Goal: Task Accomplishment & Management: Manage account settings

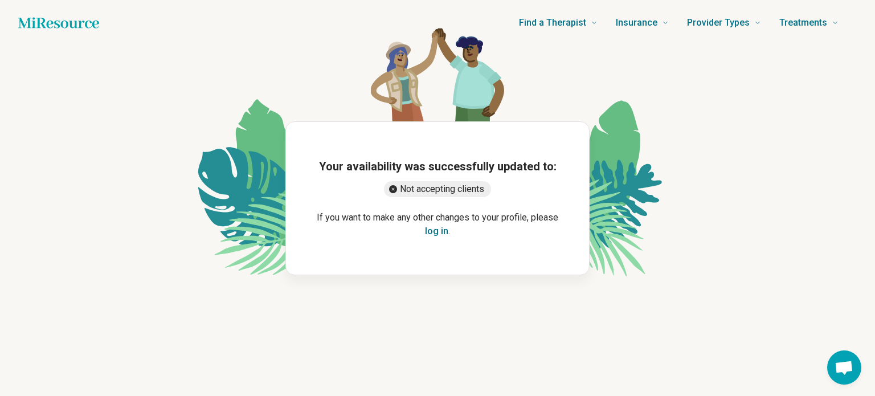
click at [439, 231] on button "log in" at bounding box center [436, 231] width 23 height 14
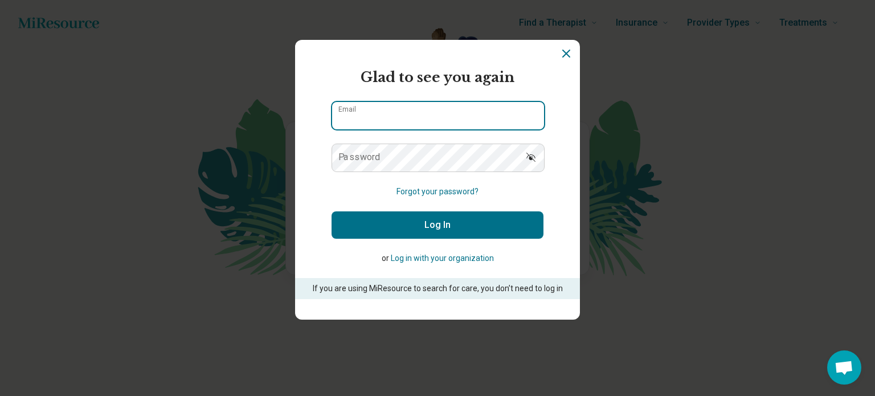
click at [485, 109] on input "Email" at bounding box center [438, 115] width 212 height 27
type input "**********"
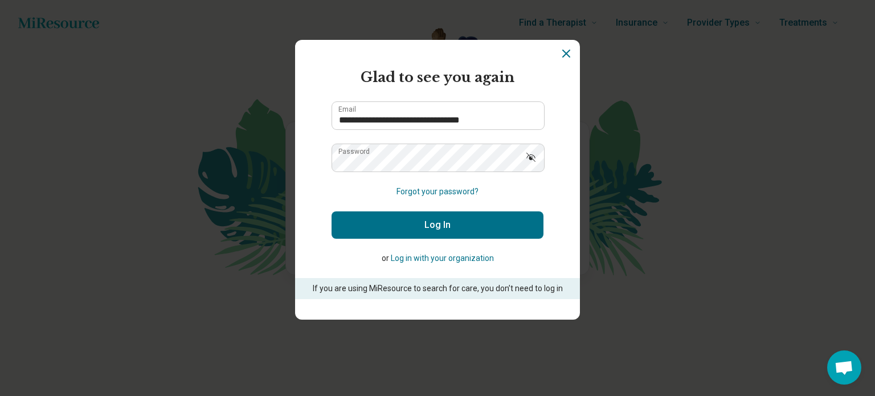
click at [466, 220] on button "Log In" at bounding box center [438, 224] width 212 height 27
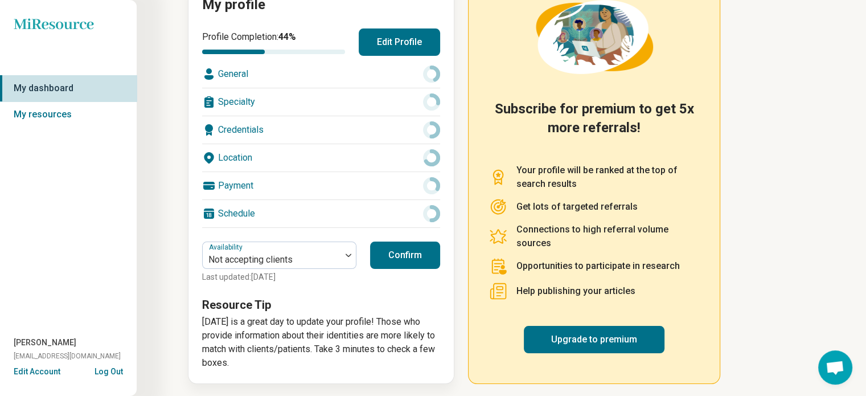
scroll to position [154, 0]
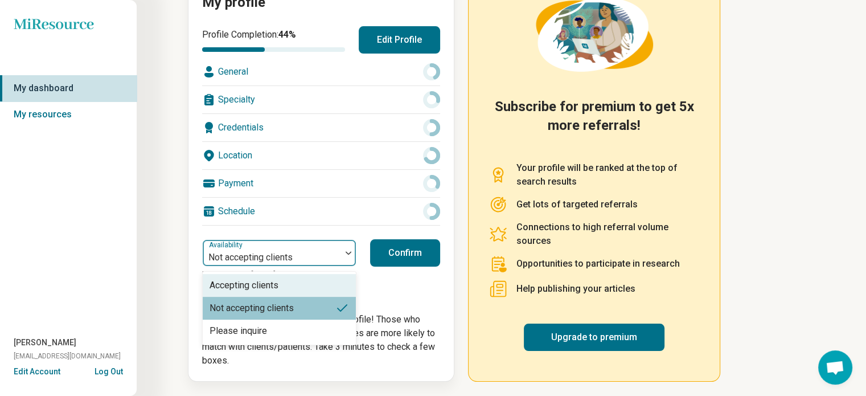
click at [349, 256] on div at bounding box center [348, 253] width 15 height 26
click at [322, 284] on div "Accepting clients" at bounding box center [279, 285] width 153 height 23
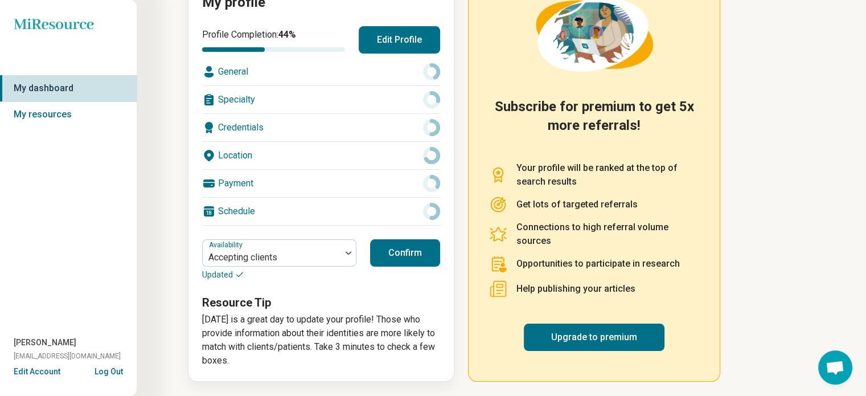
click at [414, 258] on button "Confirm" at bounding box center [405, 252] width 70 height 27
click at [407, 252] on button "Confirm" at bounding box center [405, 252] width 70 height 27
